Goal: Task Accomplishment & Management: Use online tool/utility

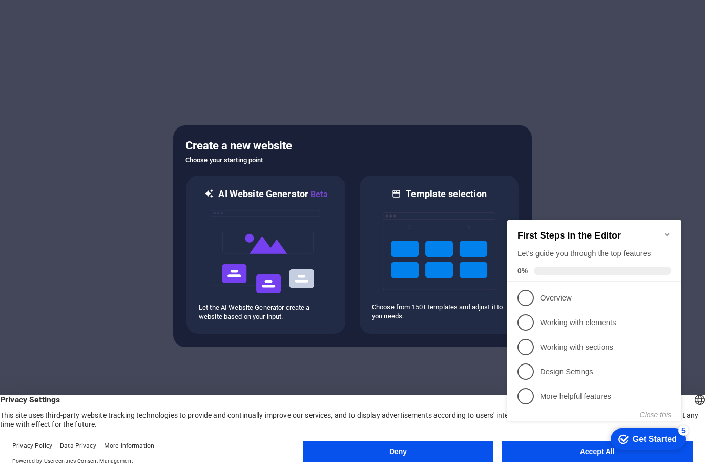
click at [547, 453] on div "checkmark Get Started 5 First Steps in the Editor Let's guide you through the t…" at bounding box center [596, 329] width 187 height 251
click at [521, 450] on div "checkmark Get Started 5 First Steps in the Editor Let's guide you through the t…" at bounding box center [596, 329] width 187 height 251
click at [561, 448] on div "checkmark Get Started 5 First Steps in the Editor Let's guide you through the t…" at bounding box center [596, 329] width 187 height 251
click at [615, 44] on div at bounding box center [352, 236] width 705 height 472
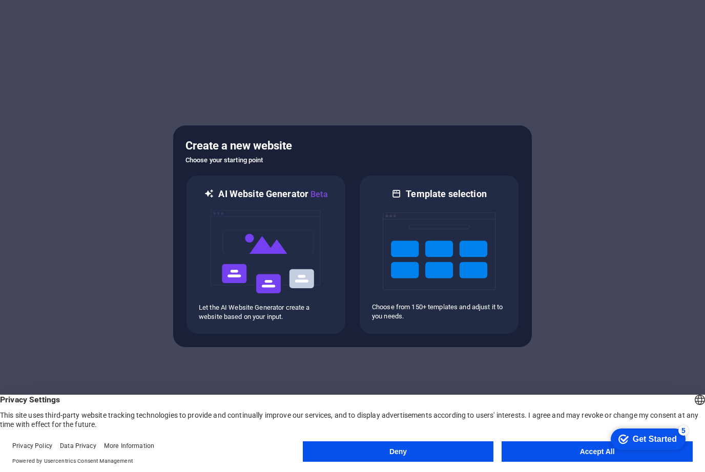
click at [587, 453] on button "Accept All" at bounding box center [597, 452] width 191 height 20
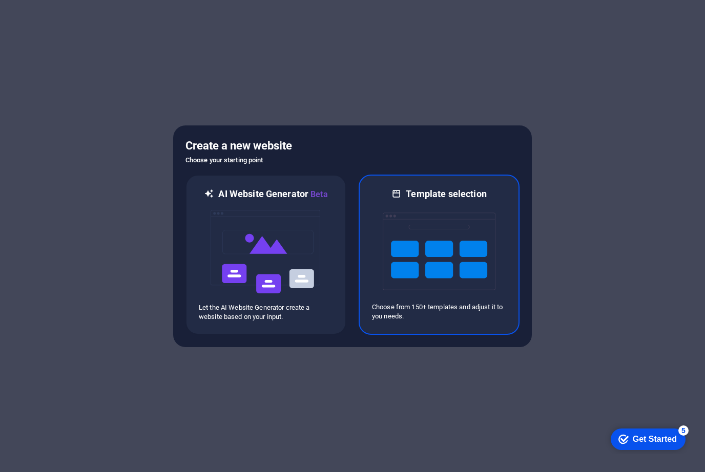
click at [420, 264] on img at bounding box center [439, 251] width 113 height 102
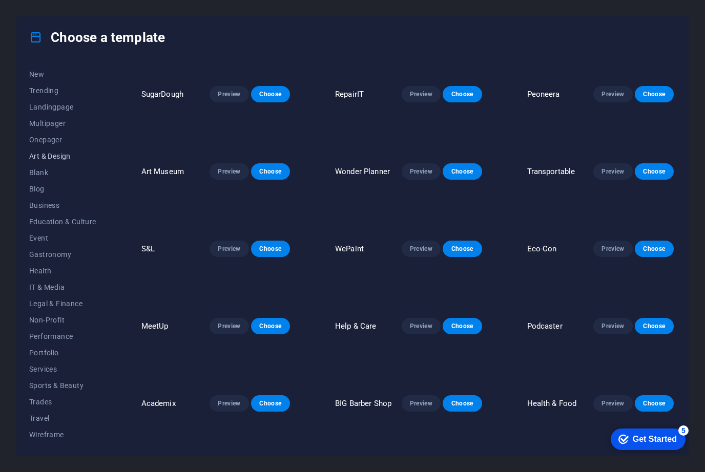
scroll to position [33, 0]
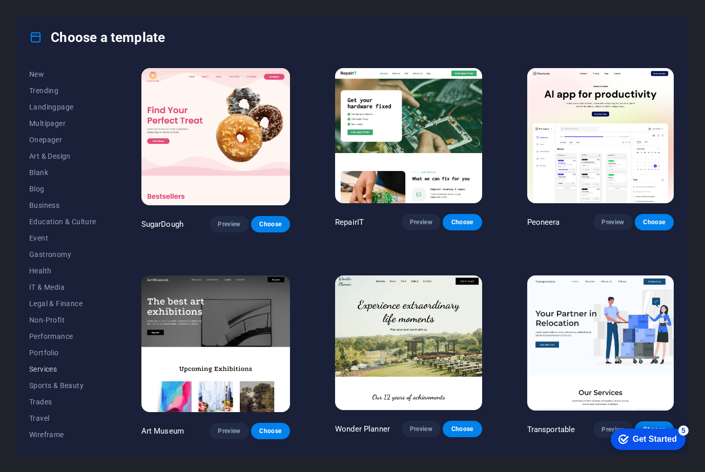
click at [42, 369] on span "Services" at bounding box center [62, 369] width 67 height 8
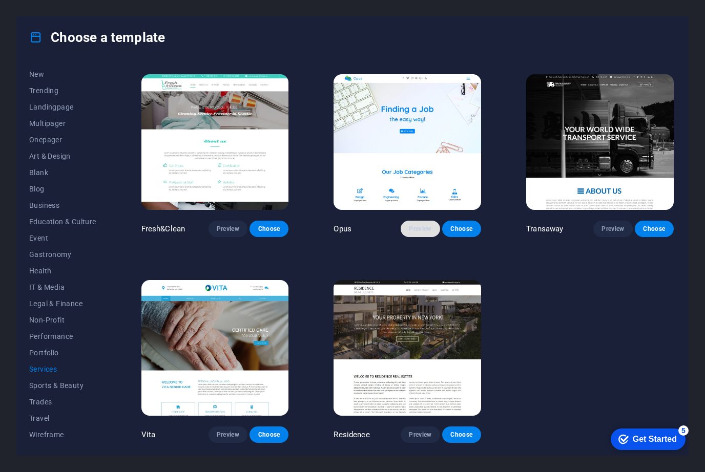
scroll to position [1028, 0]
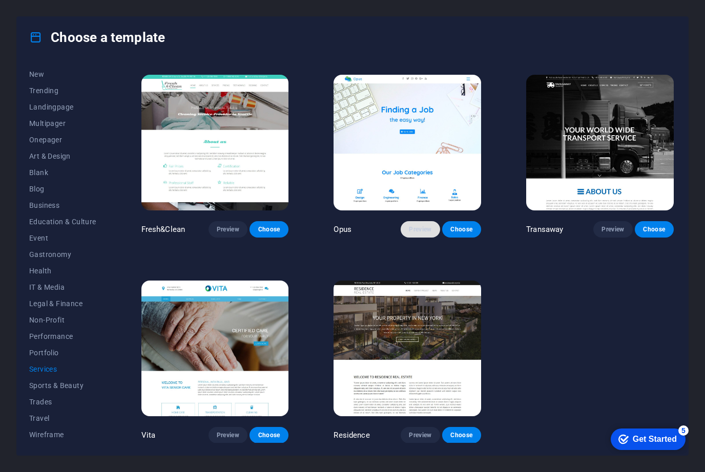
click at [429, 229] on span "Preview" at bounding box center [420, 229] width 23 height 8
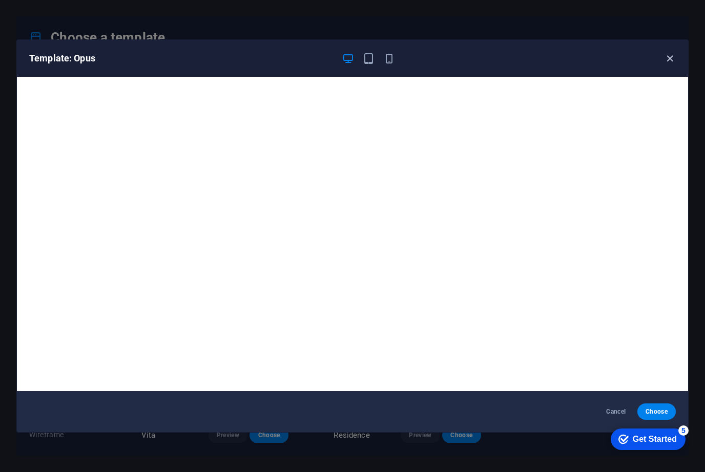
click at [666, 64] on icon "button" at bounding box center [670, 59] width 12 height 12
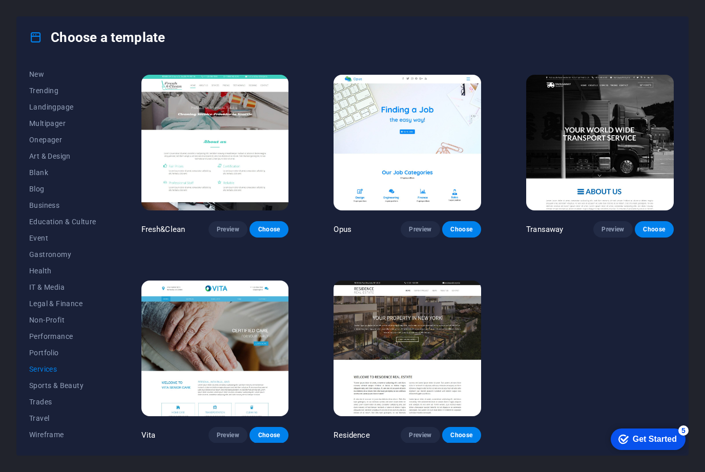
drag, startPoint x: 512, startPoint y: 0, endPoint x: -1, endPoint y: -1, distance: 512.9
click at [0, 0] on html "[DOMAIN_NAME] Press [Backspace] to ditch an element you don't need anyway. Choo…" at bounding box center [352, 236] width 705 height 472
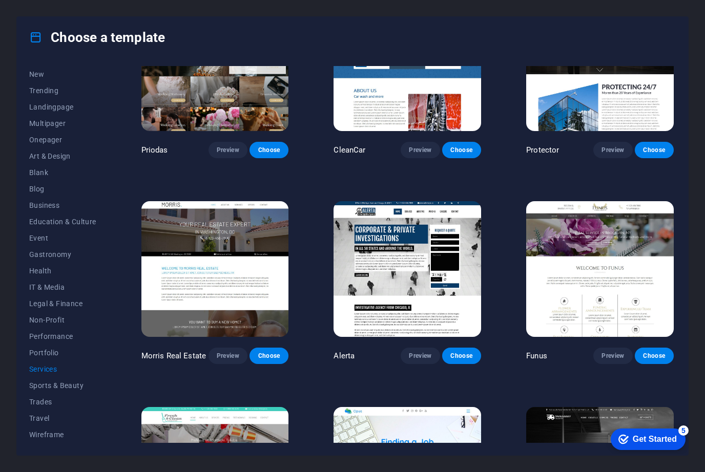
scroll to position [665, 0]
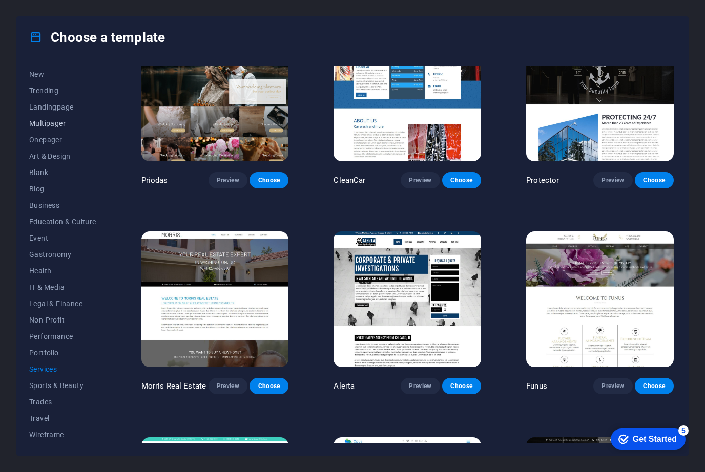
click at [57, 123] on span "Multipager" at bounding box center [62, 123] width 67 height 8
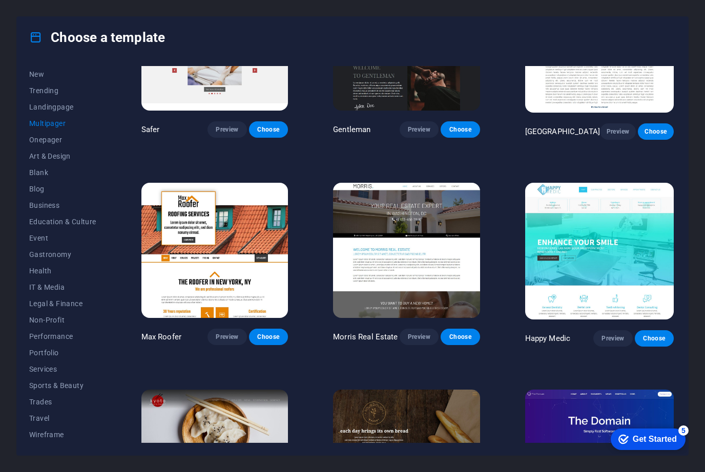
scroll to position [2367, 0]
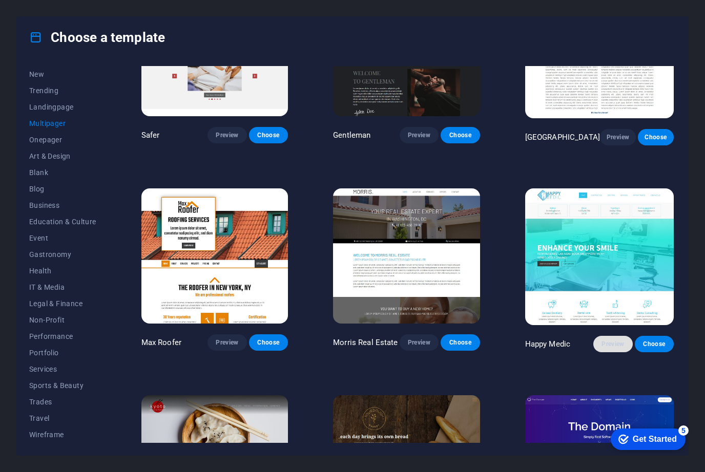
click at [602, 338] on button "Preview" at bounding box center [612, 344] width 39 height 16
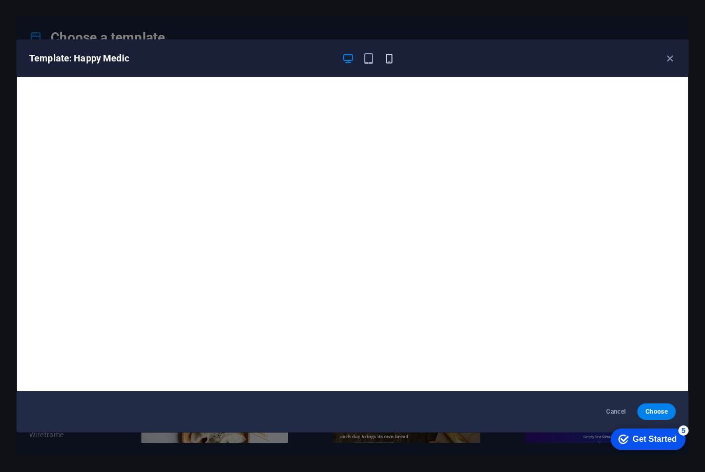
click at [388, 64] on icon "button" at bounding box center [389, 59] width 12 height 12
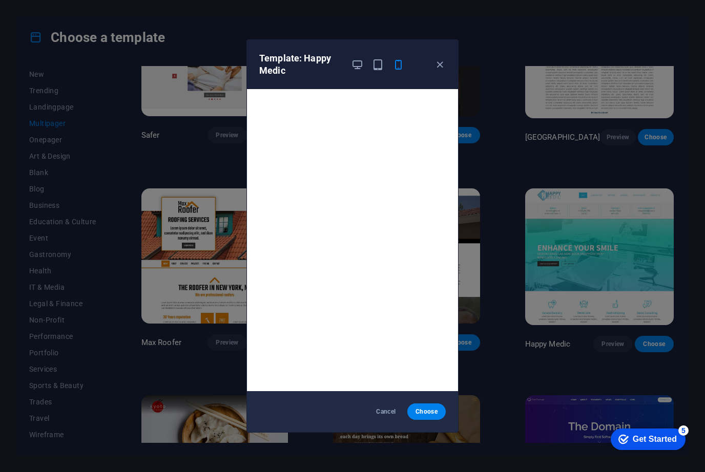
click at [446, 63] on div "Template: Happy Medic" at bounding box center [352, 64] width 211 height 49
click at [441, 66] on icon "button" at bounding box center [440, 65] width 12 height 12
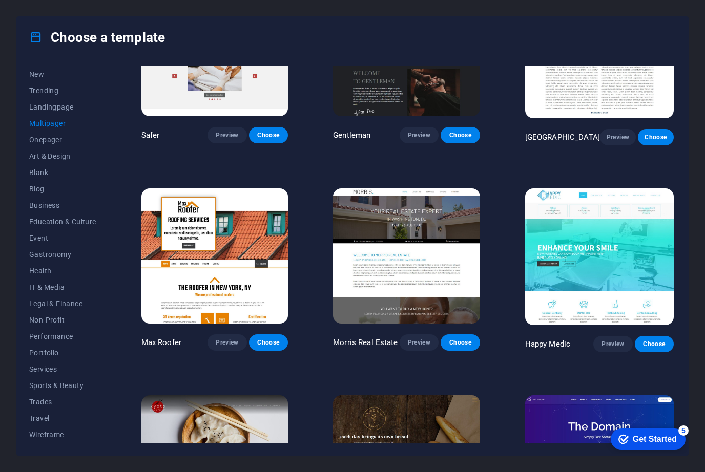
click at [35, 131] on button "Multipager" at bounding box center [62, 123] width 67 height 16
click at [37, 134] on button "Onepager" at bounding box center [62, 140] width 67 height 16
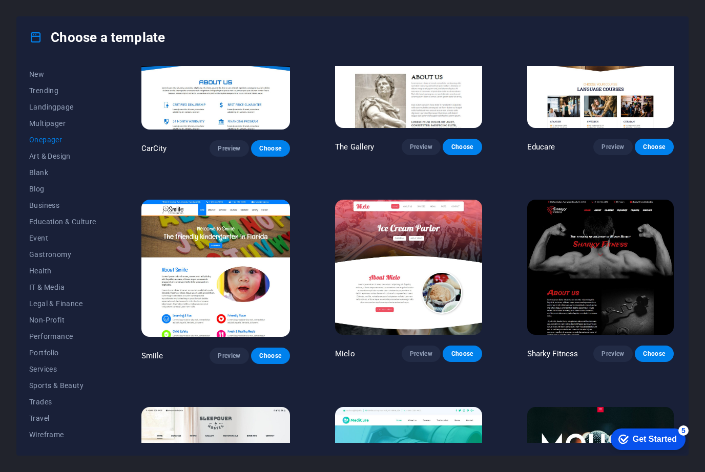
scroll to position [2576, 0]
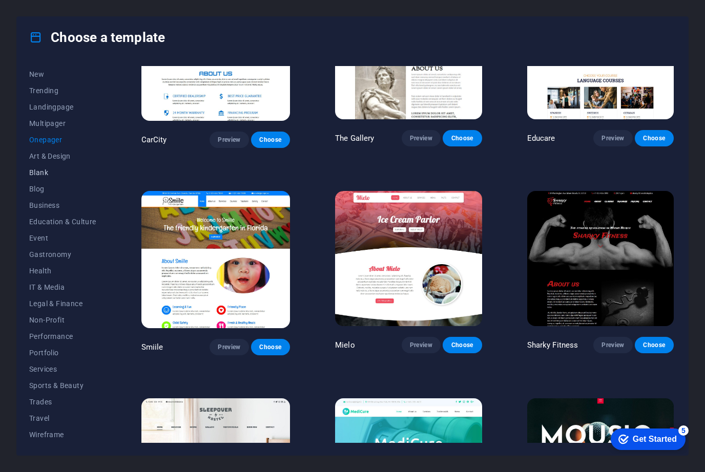
click at [34, 173] on span "Blank" at bounding box center [62, 173] width 67 height 8
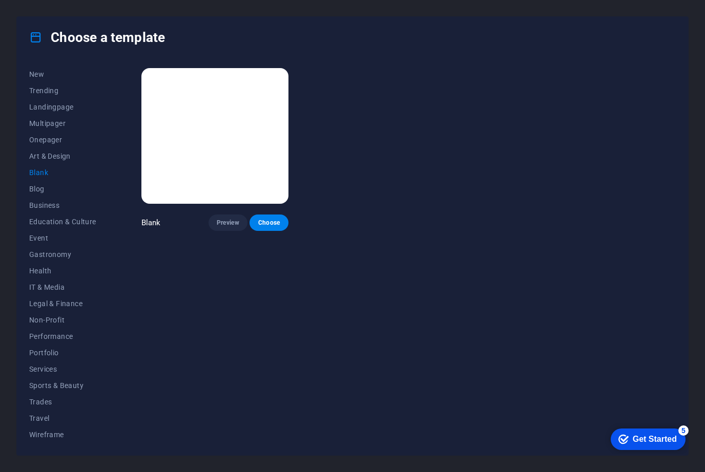
scroll to position [0, 0]
click at [43, 190] on span "Blog" at bounding box center [62, 189] width 67 height 8
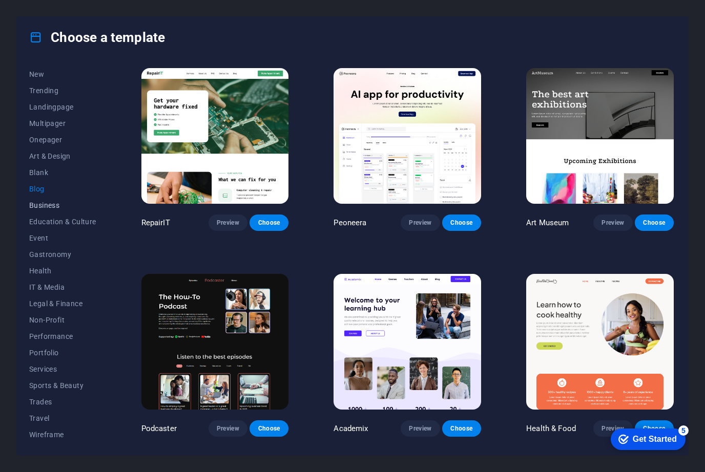
click at [45, 201] on span "Business" at bounding box center [62, 205] width 67 height 8
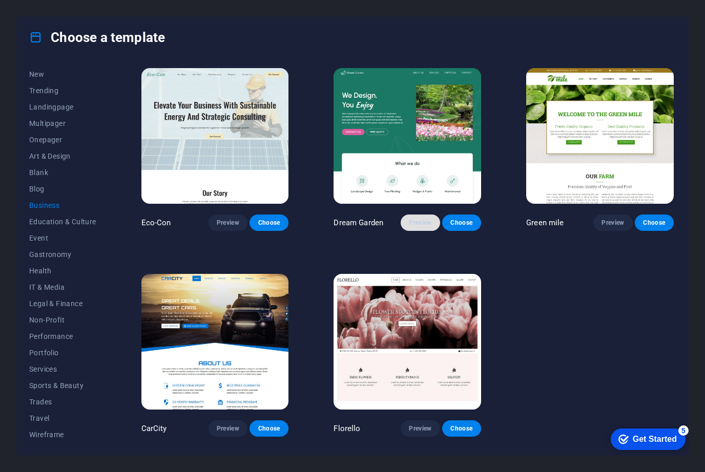
click at [421, 224] on span "Preview" at bounding box center [420, 223] width 23 height 8
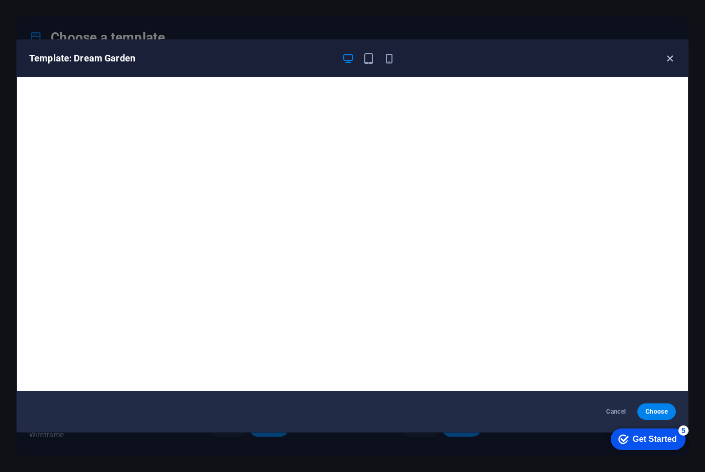
click at [667, 63] on icon "button" at bounding box center [670, 59] width 12 height 12
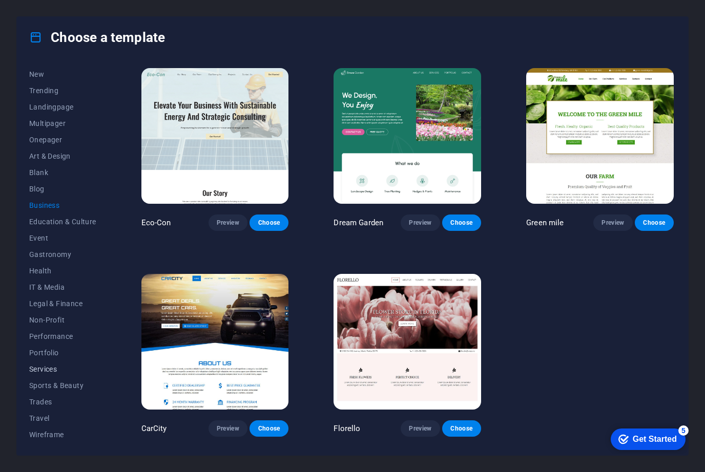
click at [50, 370] on span "Services" at bounding box center [62, 369] width 67 height 8
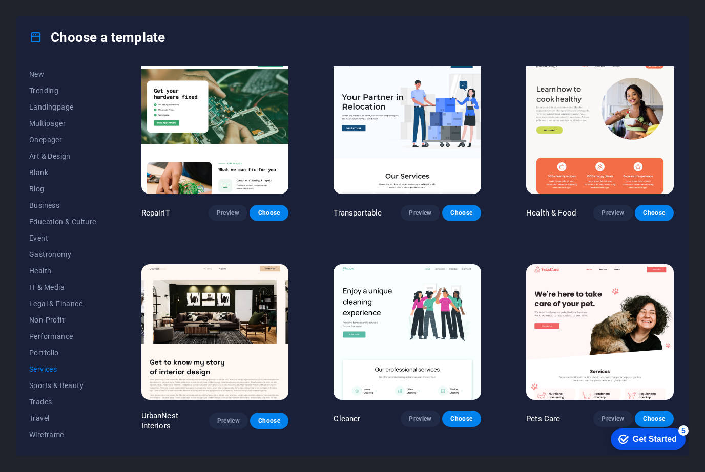
scroll to position [13, 0]
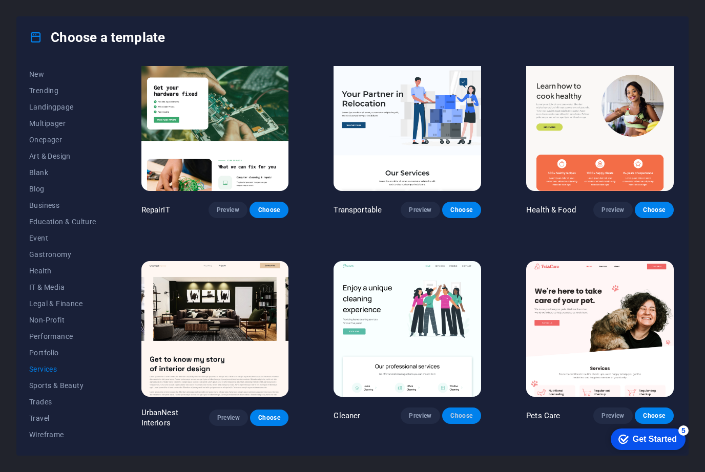
click at [448, 418] on button "Choose" at bounding box center [461, 416] width 39 height 16
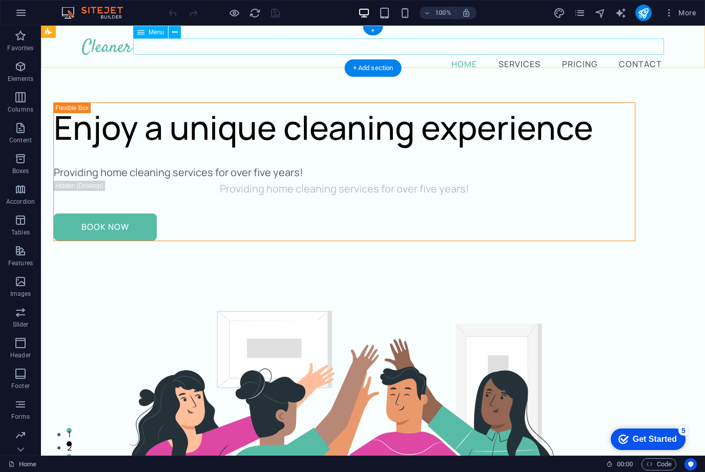
click at [523, 55] on nav "Home Services Pricing Contact" at bounding box center [373, 63] width 582 height 16
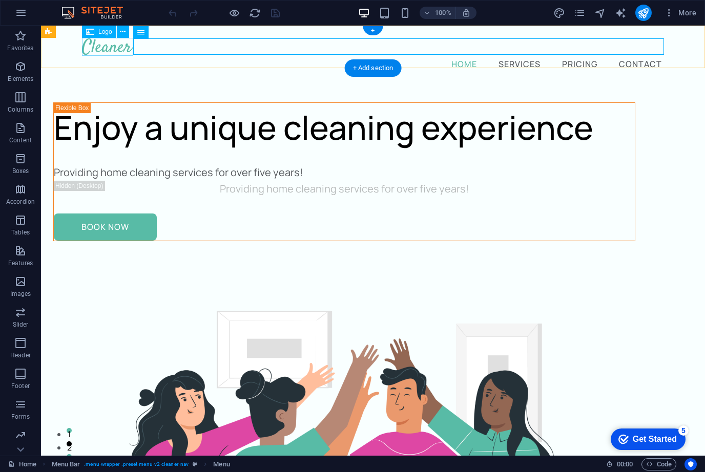
click at [115, 51] on div at bounding box center [373, 46] width 582 height 17
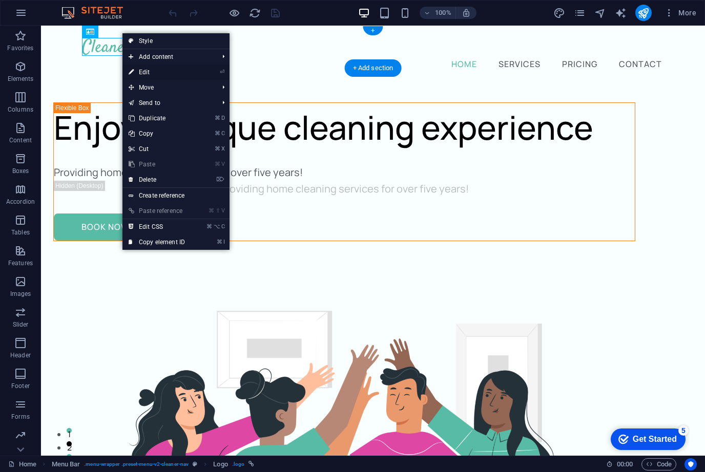
select select "px"
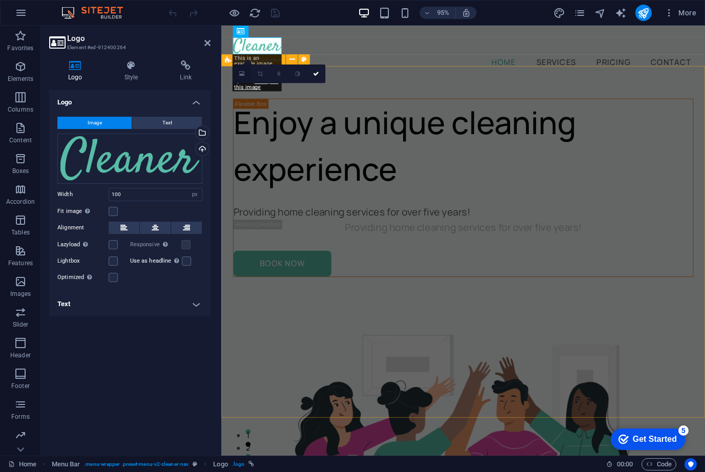
click at [243, 76] on icon at bounding box center [243, 74] width 6 height 7
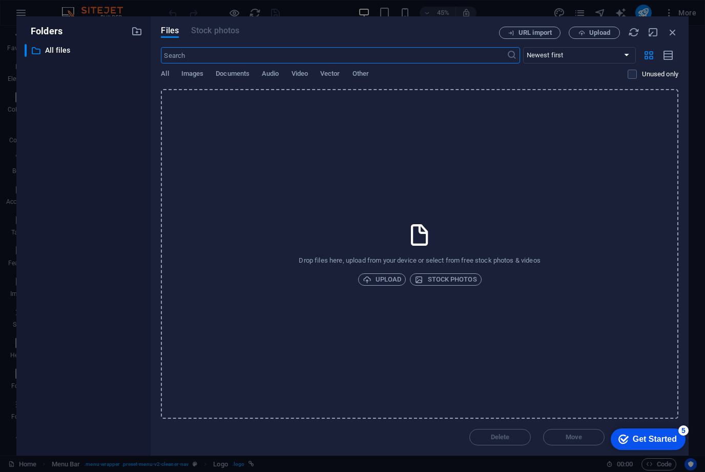
click at [172, 73] on div "All Images Documents Audio Video Vector Other" at bounding box center [394, 79] width 467 height 19
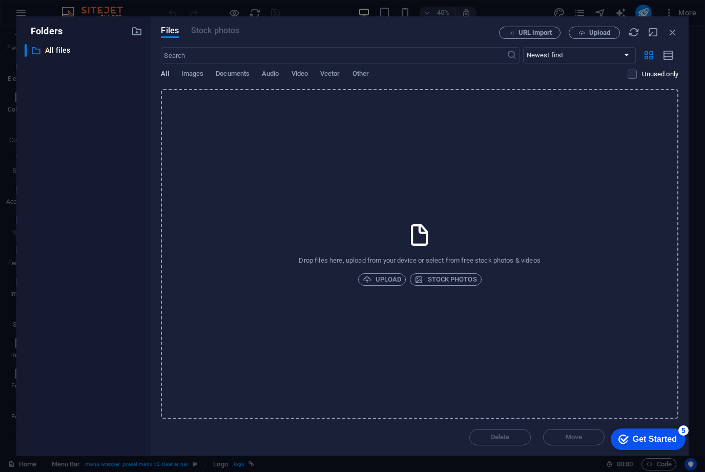
click at [168, 71] on span "All" at bounding box center [165, 75] width 8 height 14
click at [199, 74] on span "Images" at bounding box center [192, 75] width 23 height 14
click at [383, 275] on span "Upload" at bounding box center [382, 280] width 39 height 12
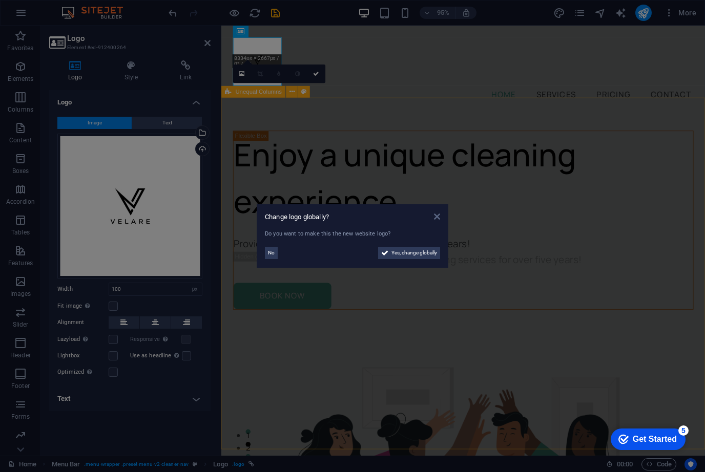
click at [438, 214] on icon at bounding box center [437, 217] width 6 height 8
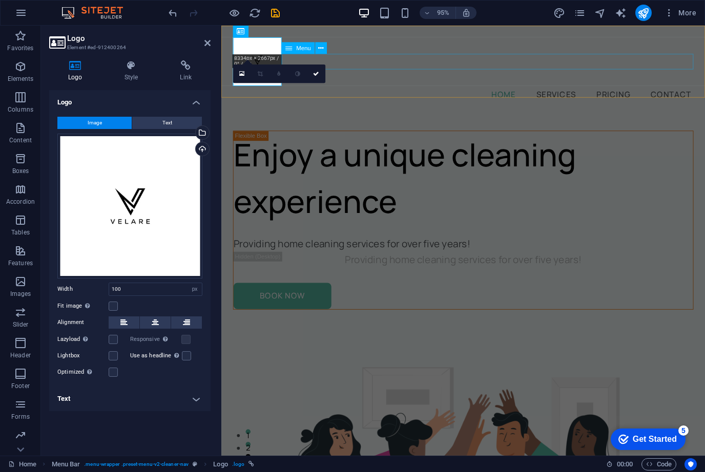
click at [455, 89] on nav "Home Services Pricing Contact" at bounding box center [476, 97] width 485 height 16
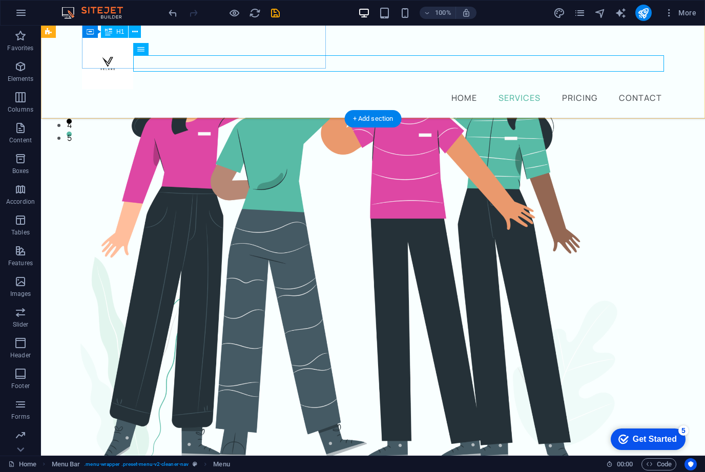
scroll to position [387, 0]
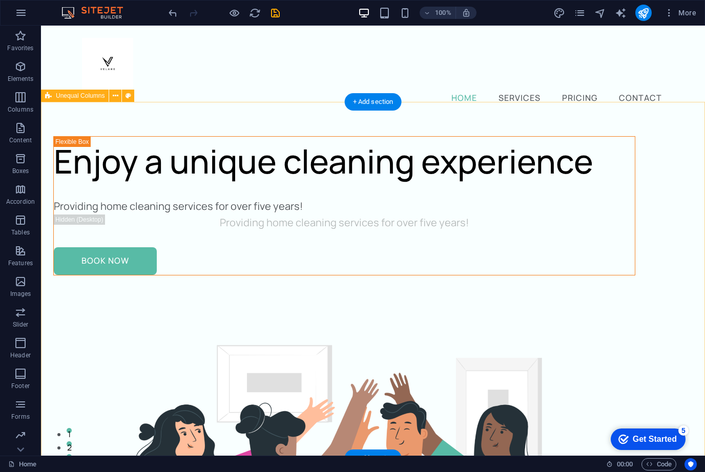
scroll to position [0, 0]
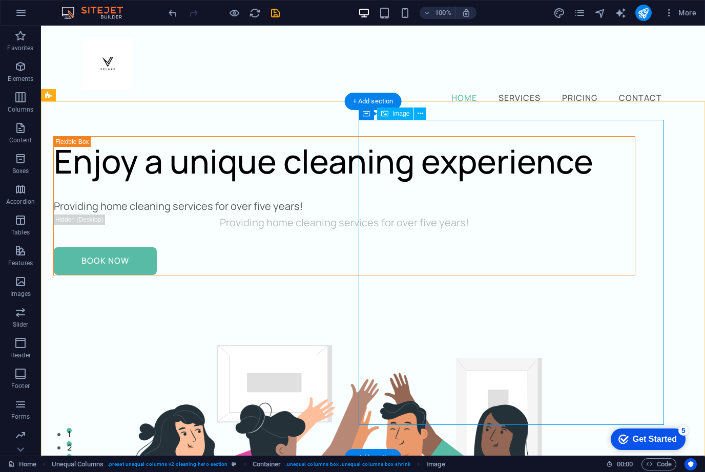
click at [0, 0] on span "Container" at bounding box center [0, 0] width 0 height 0
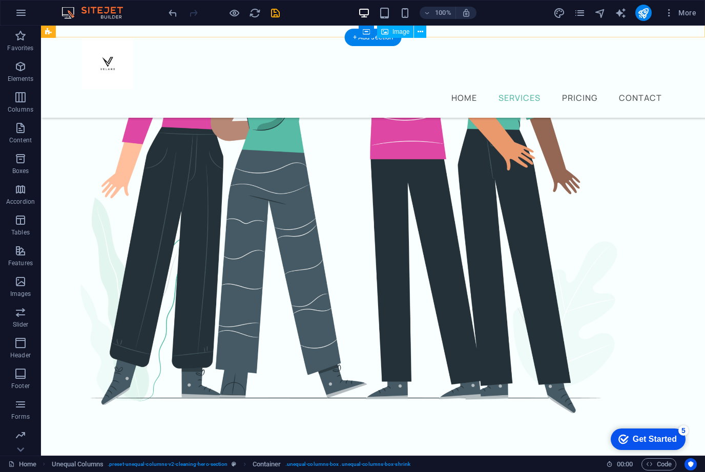
scroll to position [421, 0]
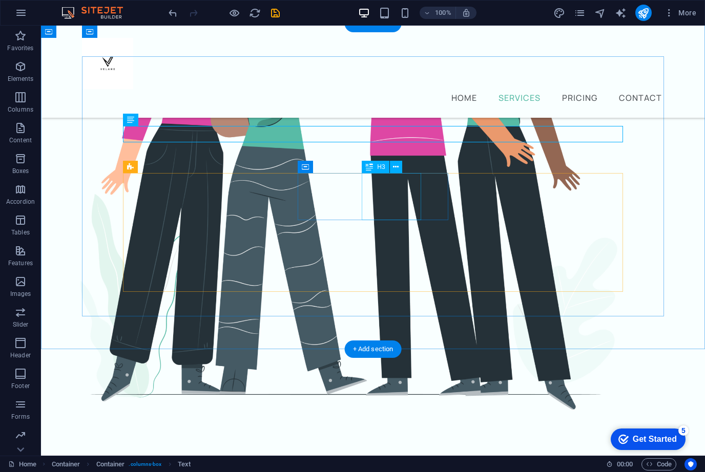
scroll to position [402, 0]
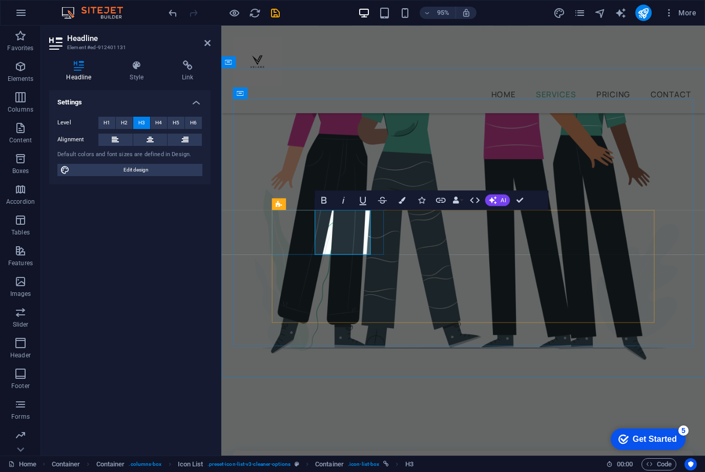
drag, startPoint x: 370, startPoint y: 250, endPoint x: 326, endPoint y: 228, distance: 49.5
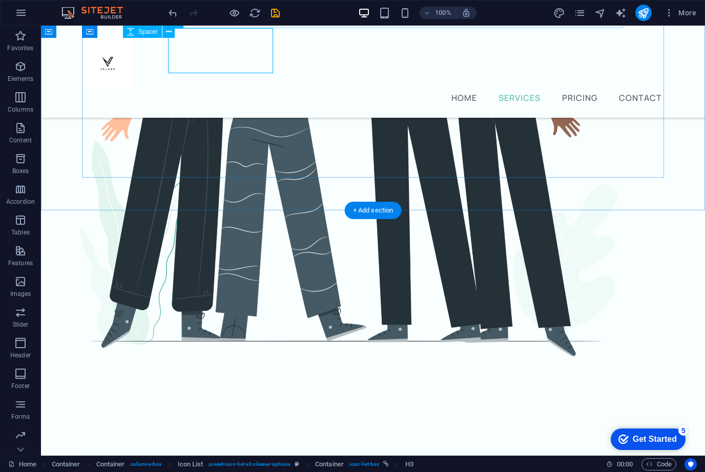
scroll to position [435, 0]
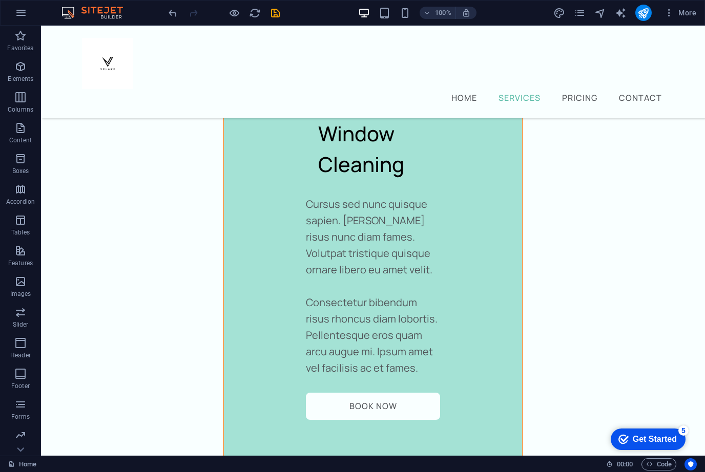
scroll to position [2311, 0]
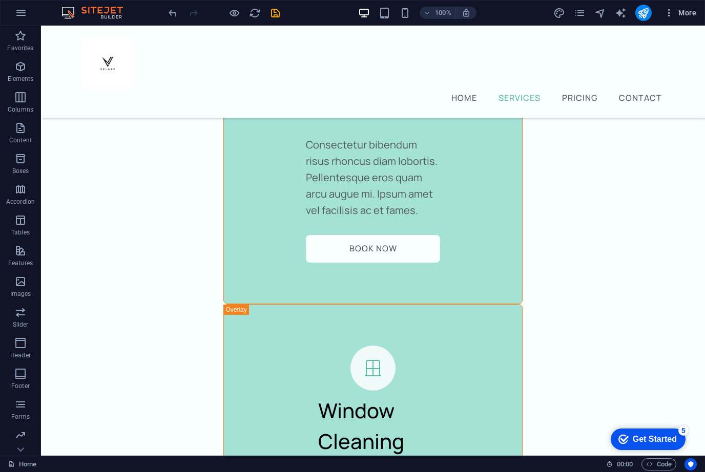
click at [0, 0] on icon "button" at bounding box center [0, 0] width 0 height 0
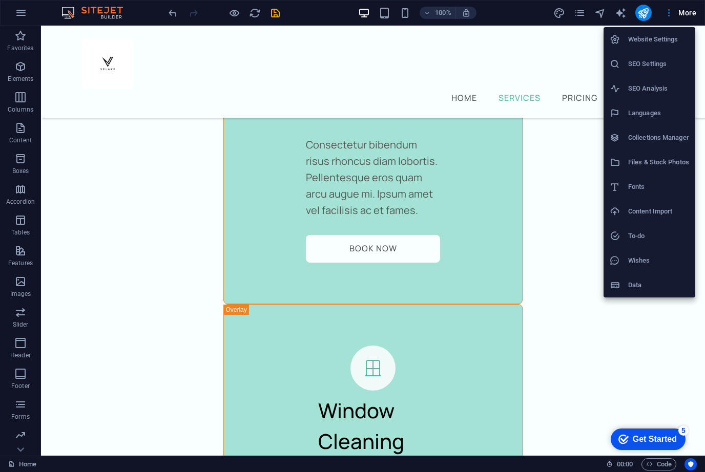
click at [690, 12] on div at bounding box center [352, 236] width 705 height 472
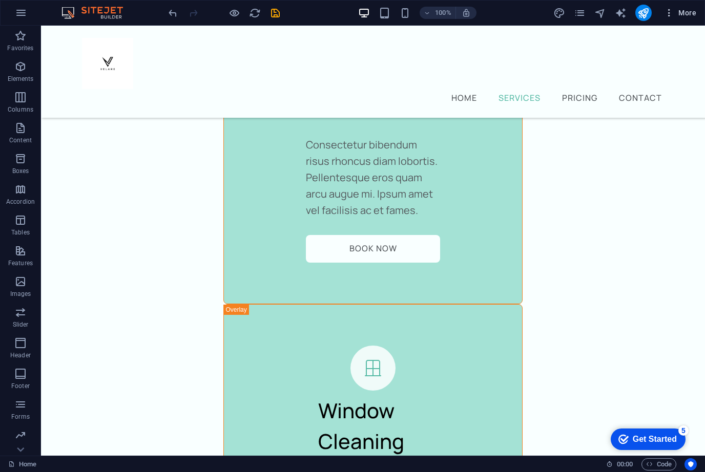
click at [0, 0] on span "More" at bounding box center [0, 0] width 0 height 0
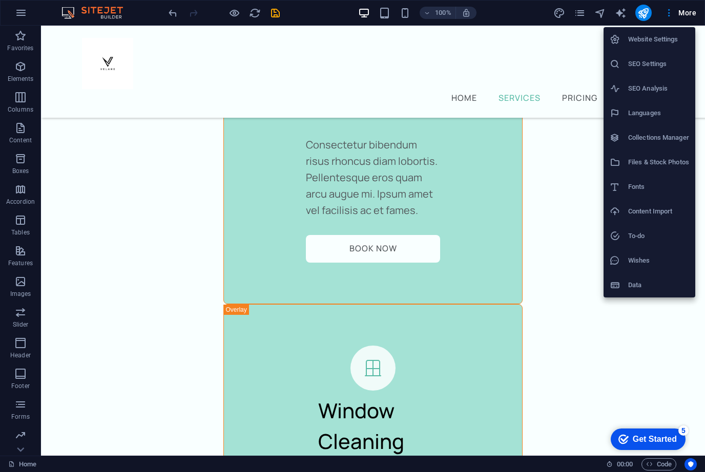
click at [651, 44] on h6 "Website Settings" at bounding box center [658, 39] width 61 height 12
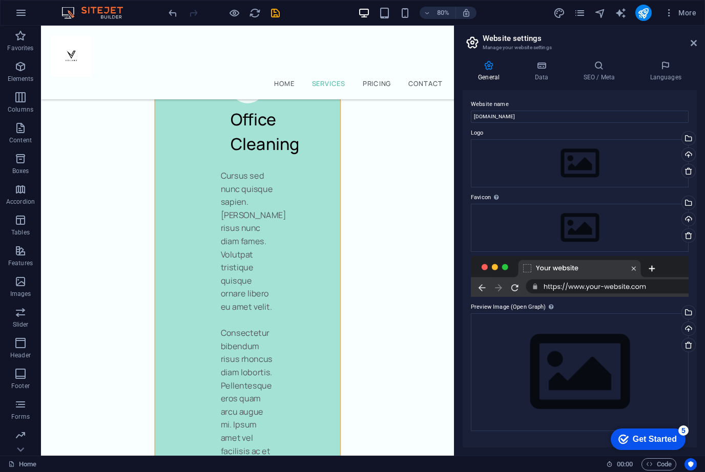
scroll to position [0, 0]
click at [364, 13] on button "button" at bounding box center [364, 13] width 12 height 12
